Goal: Task Accomplishment & Management: Use online tool/utility

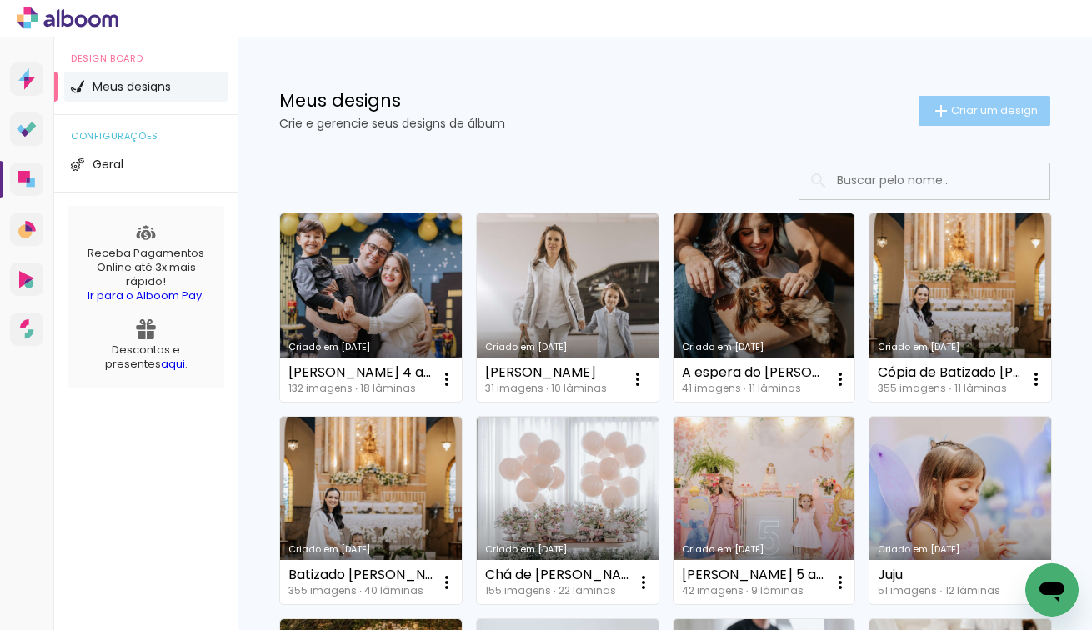
click at [968, 108] on span "Criar um design" at bounding box center [994, 110] width 87 height 11
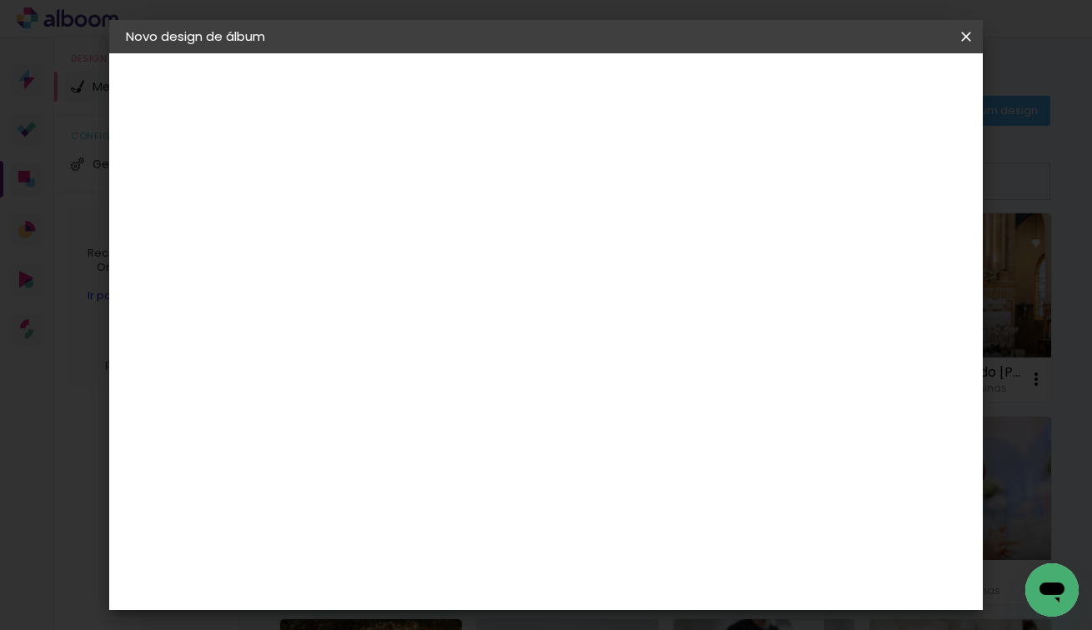
click at [399, 223] on input at bounding box center [399, 224] width 0 height 26
type input "[PERSON_NAME] 1 ano"
type paper-input "[PERSON_NAME] 1 ano"
click at [0, 0] on slot "Avançar" at bounding box center [0, 0] width 0 height 0
click at [525, 323] on input at bounding box center [441, 317] width 168 height 21
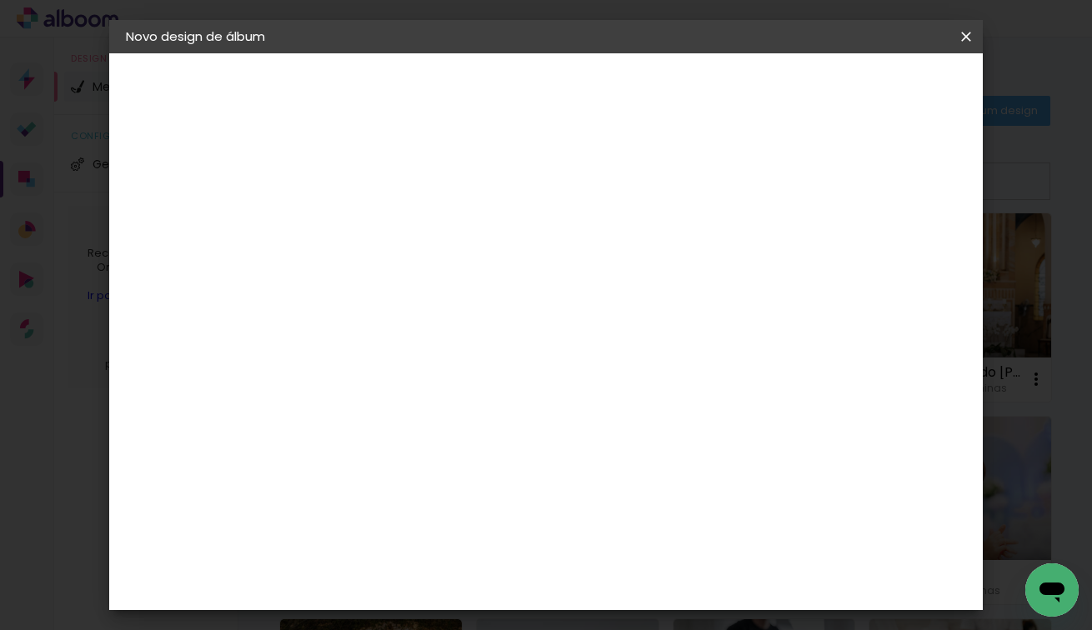
type input "digip"
type paper-input "digip"
click at [498, 366] on paper-item "Digipix Pro" at bounding box center [424, 380] width 147 height 43
click at [666, 75] on paper-button "Avançar" at bounding box center [626, 88] width 82 height 28
click at [464, 279] on input "text" at bounding box center [431, 291] width 65 height 26
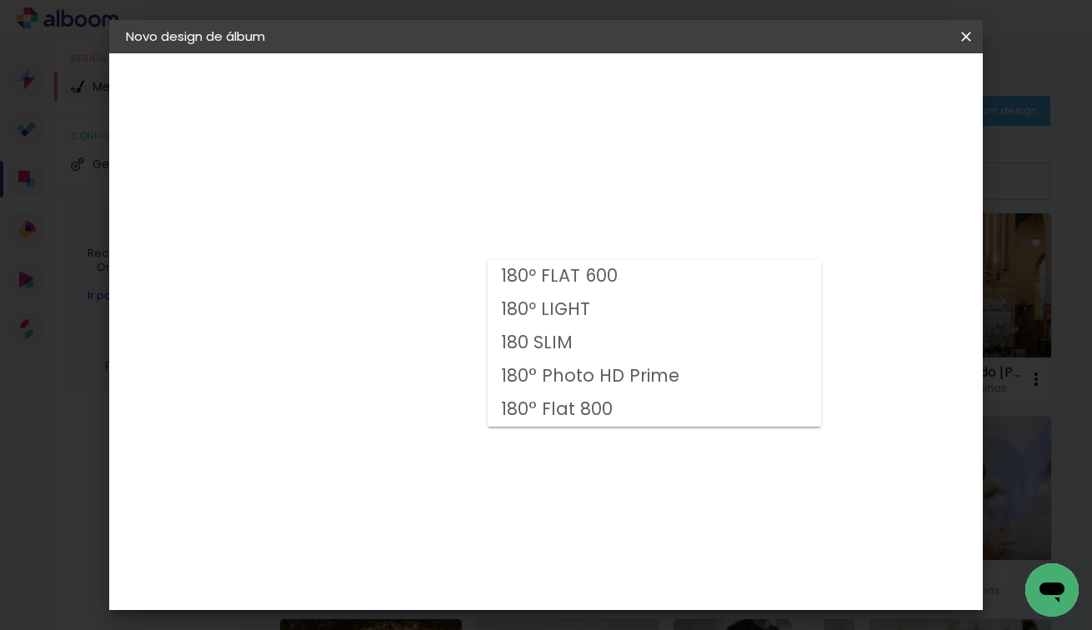
click at [627, 283] on paper-item "180º FLAT 600" at bounding box center [655, 276] width 334 height 33
type input "180º FLAT 600"
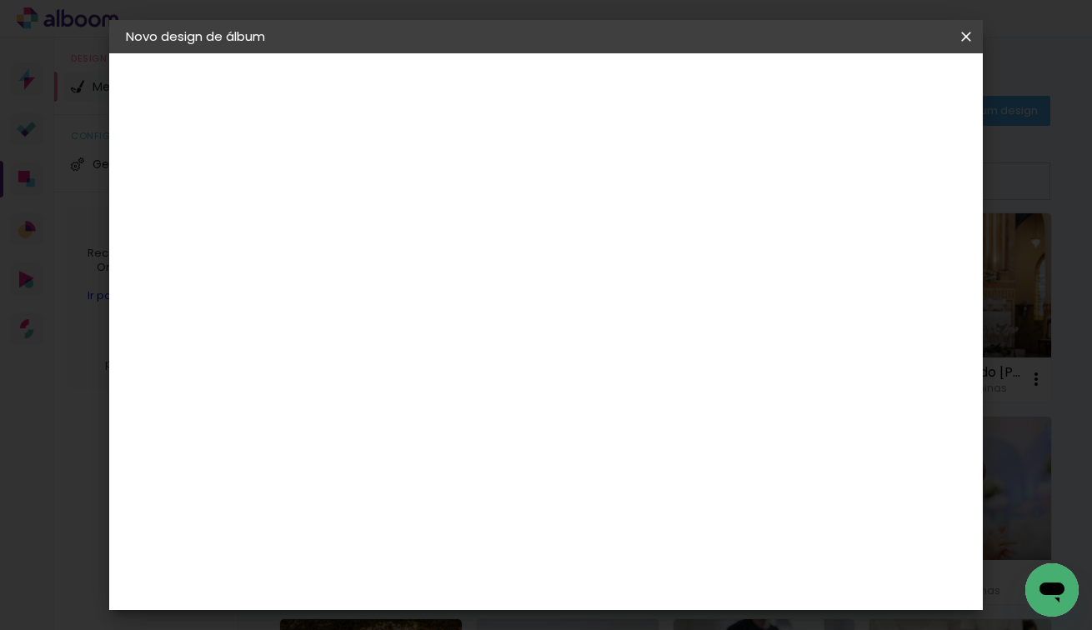
scroll to position [107, 0]
click at [511, 510] on span "21.0 × 21.0" at bounding box center [473, 532] width 78 height 44
click at [0, 0] on slot "Avançar" at bounding box center [0, 0] width 0 height 0
click at [875, 83] on span "Iniciar design" at bounding box center [837, 89] width 76 height 12
